Goal: Download file/media

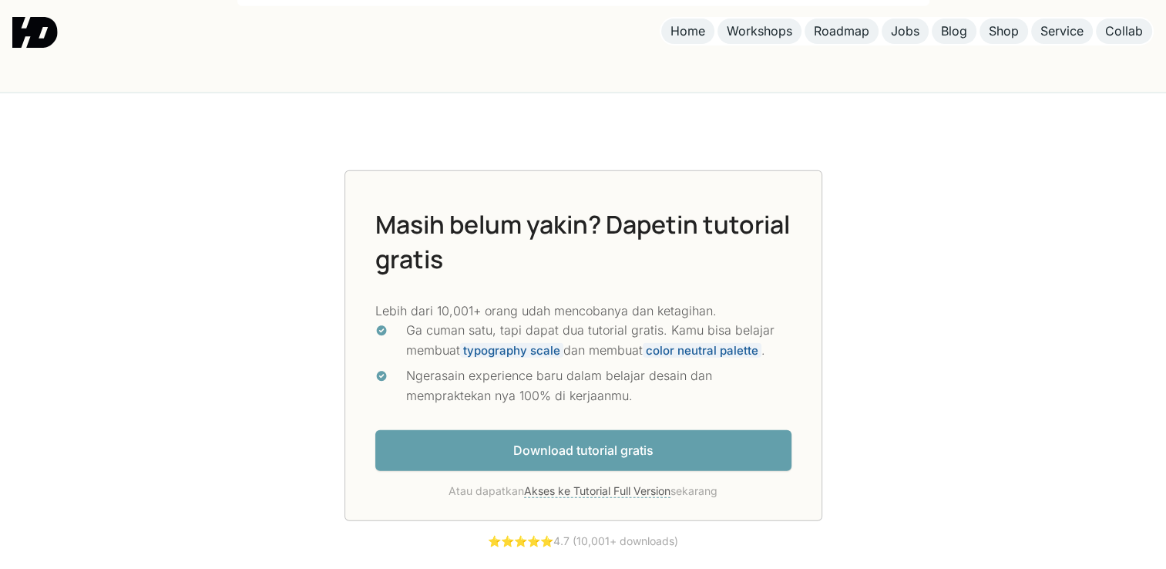
scroll to position [3958, 0]
click at [527, 462] on link "Download tutorial gratis" at bounding box center [583, 451] width 416 height 41
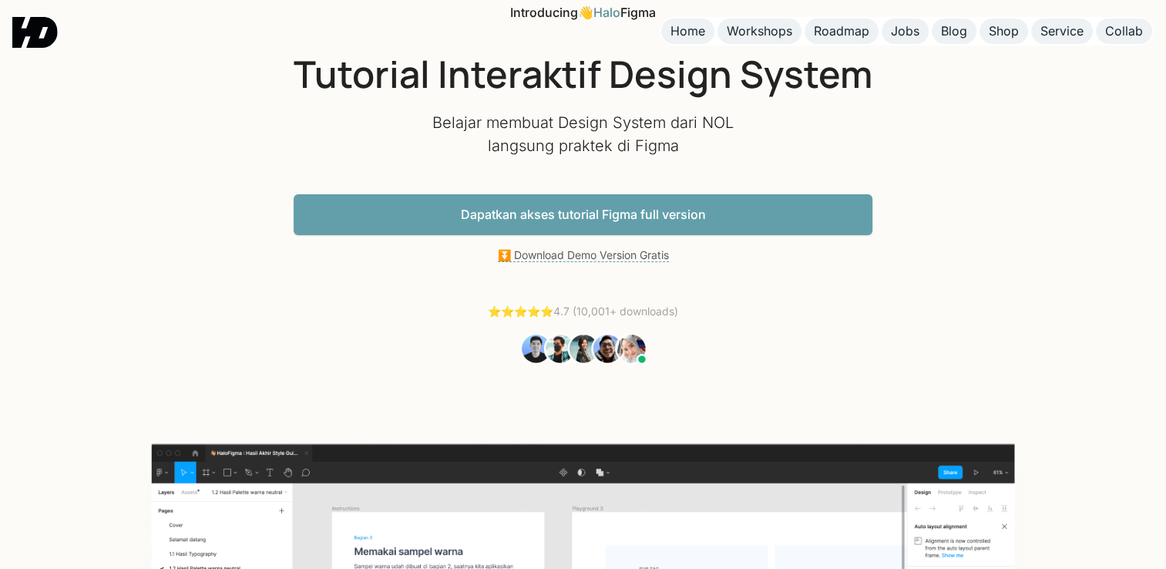
scroll to position [73, 0]
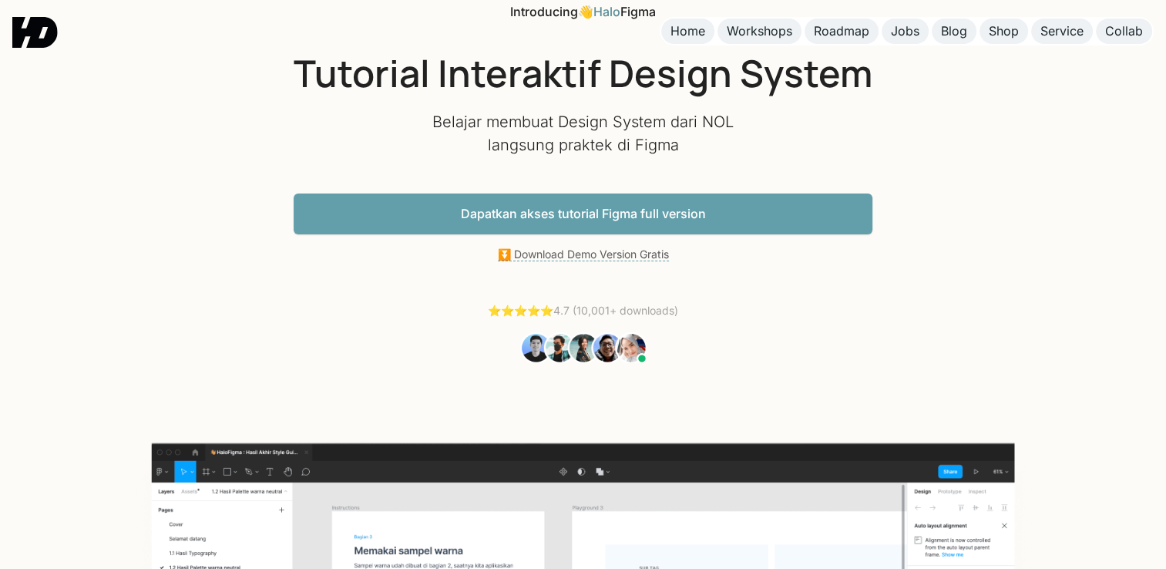
click at [659, 214] on link "Dapatkan akses tutorial Figma full version" at bounding box center [583, 213] width 579 height 41
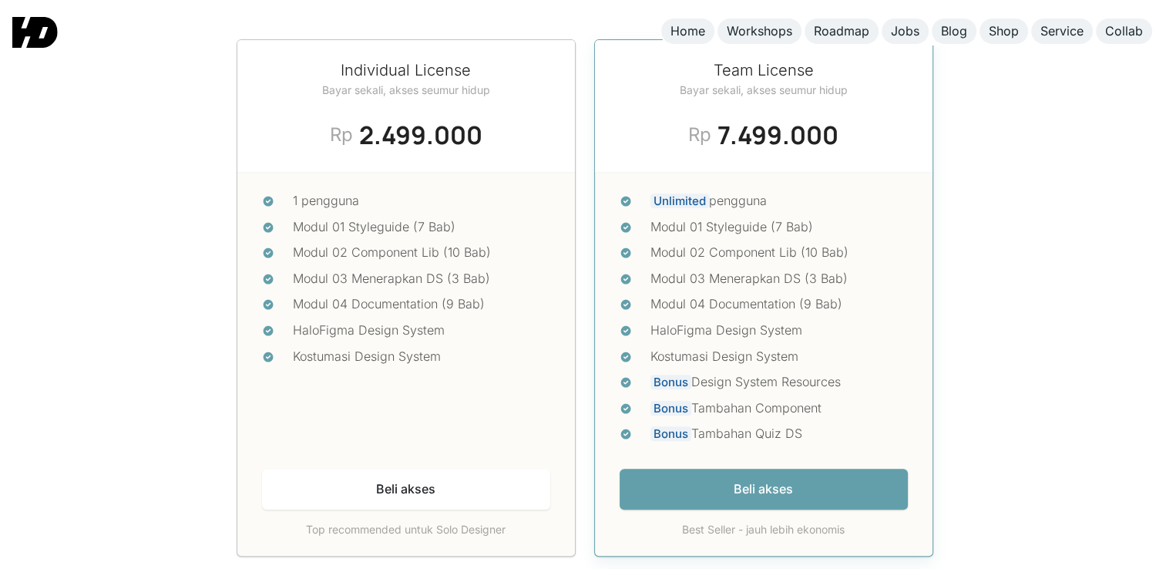
scroll to position [6495, 0]
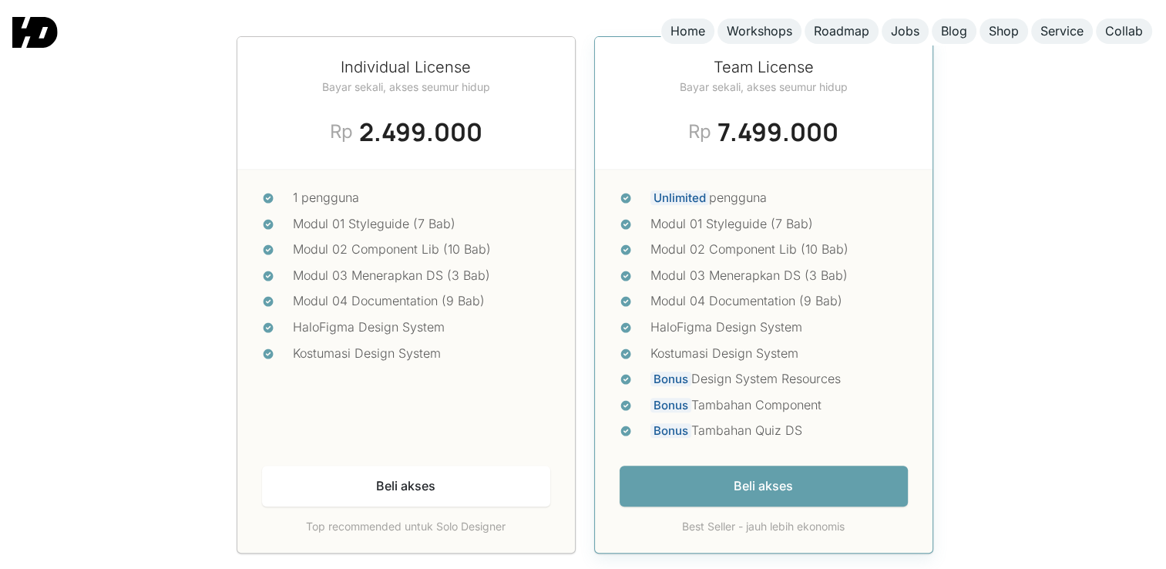
click at [450, 266] on div "Modul 03 Menerapkan DS (3 Bab)" at bounding box center [421, 276] width 257 height 20
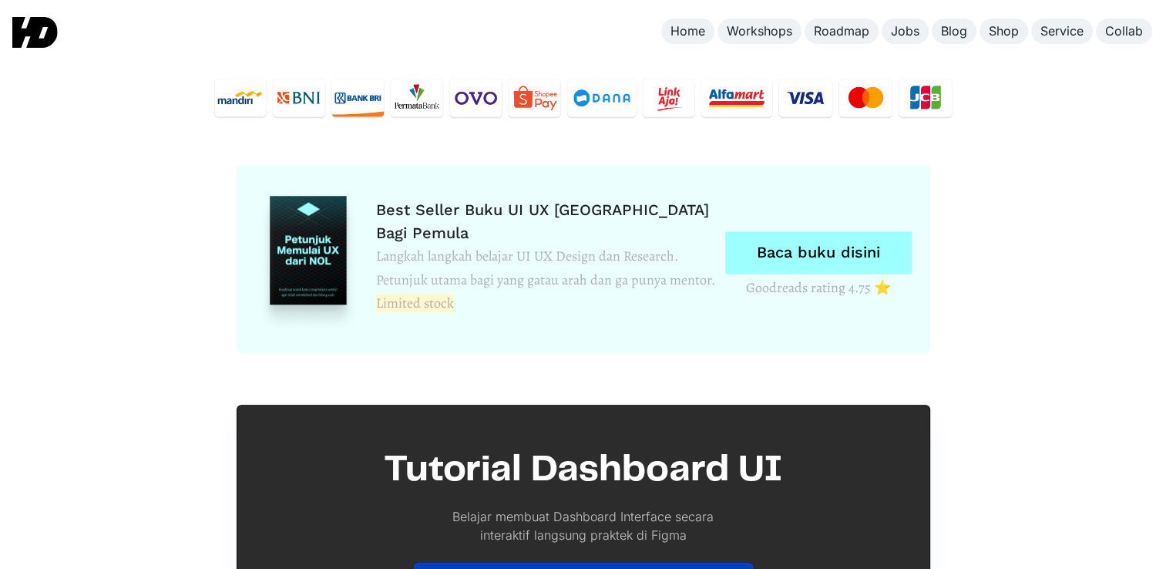
scroll to position [7103, 0]
click at [793, 233] on link "Baca buku disini" at bounding box center [818, 252] width 186 height 42
